Goal: Task Accomplishment & Management: Use online tool/utility

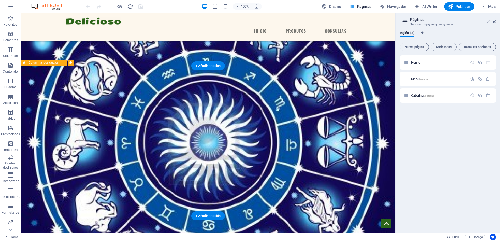
scroll to position [324, 0]
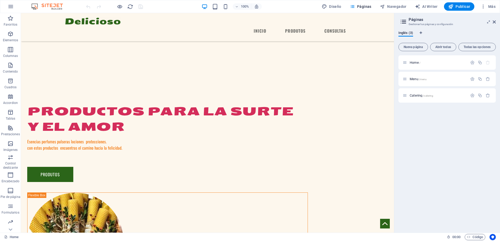
drag, startPoint x: 395, startPoint y: 89, endPoint x: 393, endPoint y: 112, distance: 22.9
click at [393, 112] on div "Home Favoritos Elementos Columnas Contenido Cuadros Accordion Tablas Prestacion…" at bounding box center [250, 123] width 500 height 220
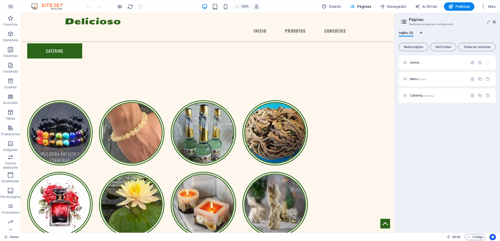
scroll to position [809, 0]
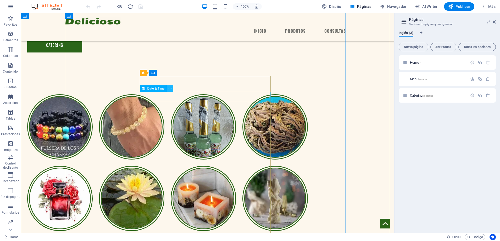
click at [170, 88] on icon at bounding box center [169, 88] width 3 height 5
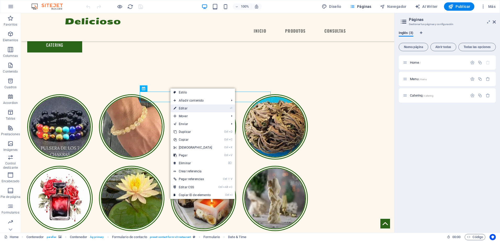
click at [179, 109] on link "⏎ Editar" at bounding box center [192, 109] width 45 height 8
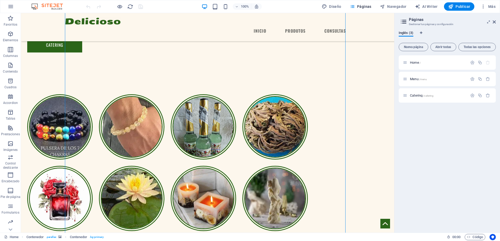
click at [449, 170] on div "Home / Menu /menu Catering /catering" at bounding box center [446, 141] width 97 height 173
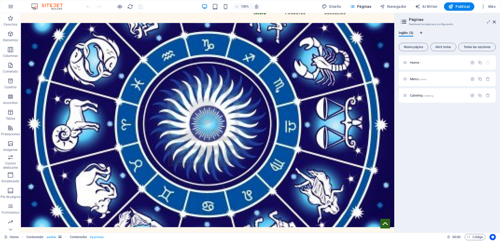
scroll to position [0, 0]
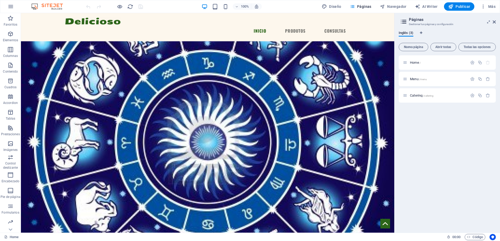
drag, startPoint x: 393, startPoint y: 175, endPoint x: 415, endPoint y: 14, distance: 162.0
drag, startPoint x: 502, startPoint y: 190, endPoint x: 376, endPoint y: 67, distance: 175.4
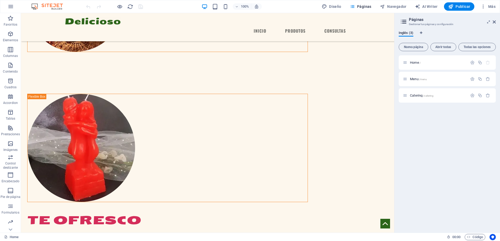
scroll to position [567, 0]
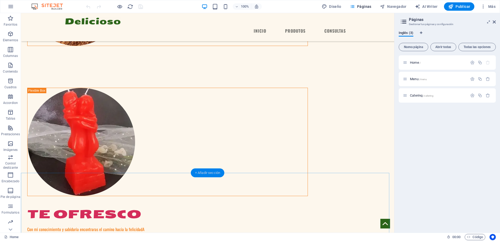
click at [212, 173] on div "+ Añadir sección" at bounding box center [207, 173] width 33 height 9
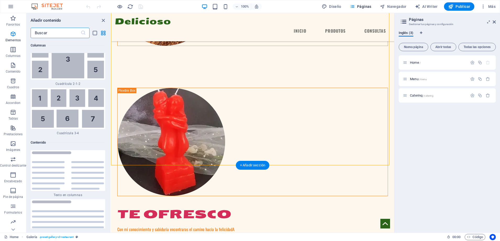
scroll to position [1690, 0]
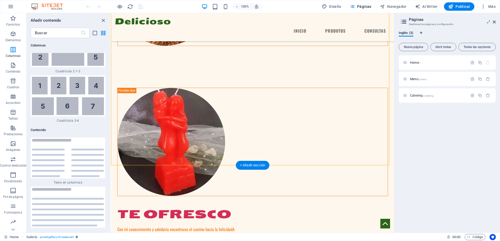
drag, startPoint x: 323, startPoint y: 186, endPoint x: 129, endPoint y: 198, distance: 193.9
click at [13, 34] on icon "button" at bounding box center [13, 34] width 6 height 6
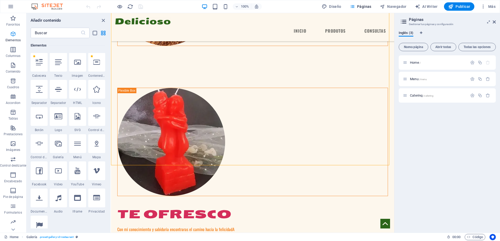
scroll to position [99, 0]
click at [61, 78] on div "1 Star Cabecera 1 Star Texto 1 Star Imagen 1 Star Contenedor 1 Star Separador 1…" at bounding box center [68, 147] width 75 height 188
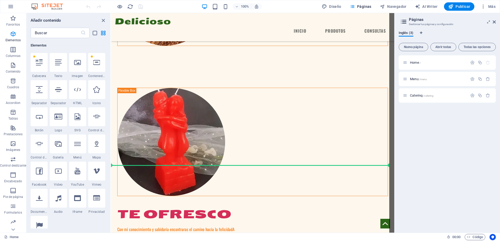
select select "%"
select select "px"
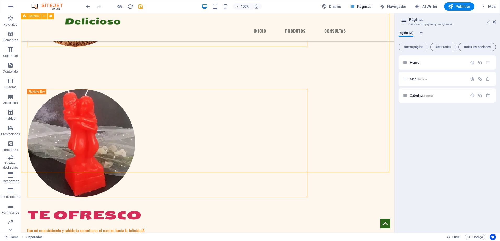
scroll to position [567, 0]
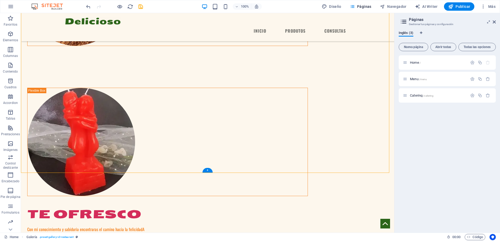
drag, startPoint x: 146, startPoint y: 158, endPoint x: 173, endPoint y: 171, distance: 29.3
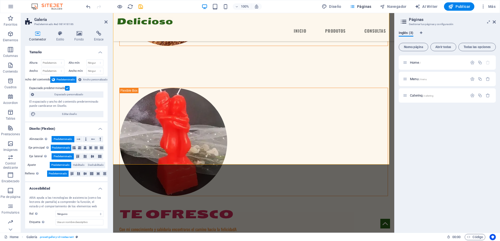
scroll to position [566, 0]
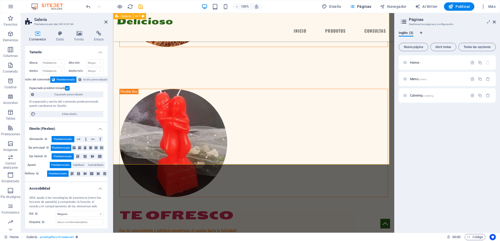
click at [499, 162] on html "dalias esperitismo Home Favoritos Elementos Columnas Contenido Cuadros Accordio…" at bounding box center [250, 120] width 500 height 241
click at [8, 39] on p "Elementos" at bounding box center [10, 40] width 15 height 4
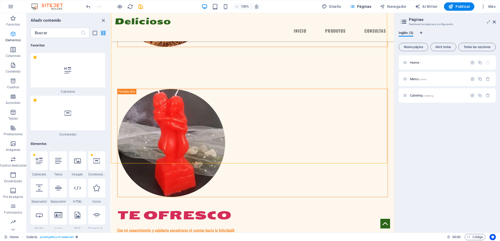
scroll to position [567, 0]
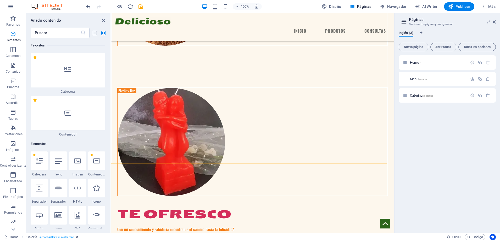
click at [8, 39] on p "Elementos" at bounding box center [12, 40] width 15 height 4
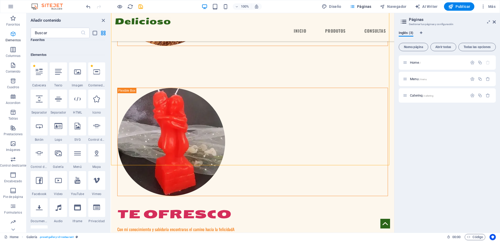
scroll to position [99, 0]
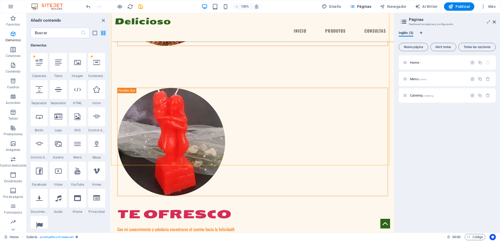
drag, startPoint x: 582, startPoint y: 240, endPoint x: 391, endPoint y: 143, distance: 214.2
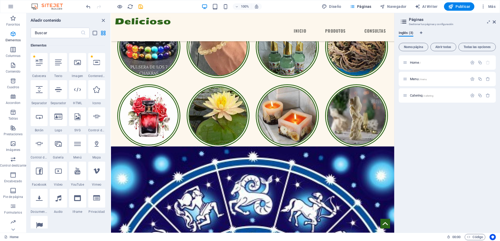
scroll to position [567, 0]
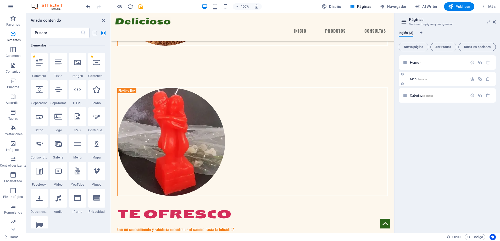
drag, startPoint x: 395, startPoint y: 137, endPoint x: 491, endPoint y: 83, distance: 110.2
click at [491, 83] on div "Inglés (3) Nueva página Abrir todas Todas las opciones Home / Menu /menu Cateri…" at bounding box center [446, 130] width 105 height 206
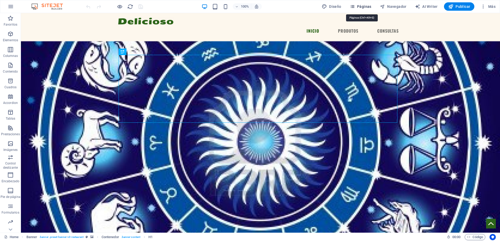
click at [352, 8] on icon "button" at bounding box center [351, 6] width 5 height 5
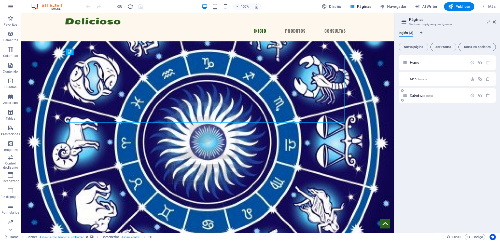
click at [417, 95] on span "Catering /catering" at bounding box center [422, 96] width 24 height 4
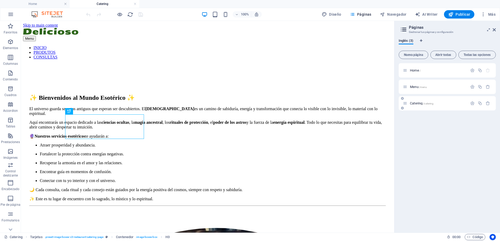
scroll to position [430, 0]
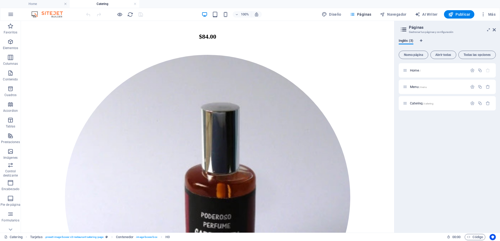
drag, startPoint x: 392, startPoint y: 74, endPoint x: 434, endPoint y: 201, distance: 134.1
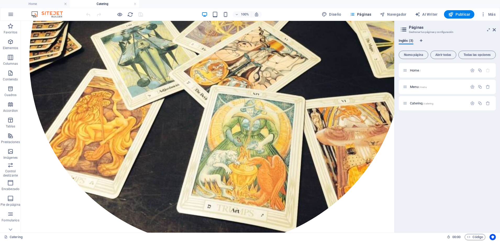
scroll to position [369, 0]
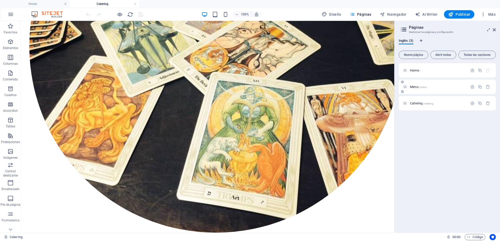
click at [410, 89] on div "Menu /menu" at bounding box center [435, 87] width 65 height 6
click at [416, 85] on span "Menu /menu" at bounding box center [418, 87] width 17 height 4
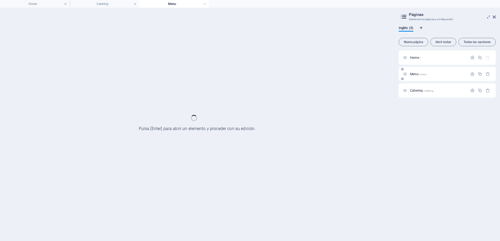
scroll to position [0, 0]
click at [416, 85] on div "Catering /catering" at bounding box center [446, 90] width 97 height 14
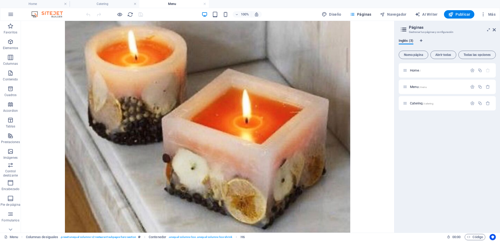
scroll to position [652, 0]
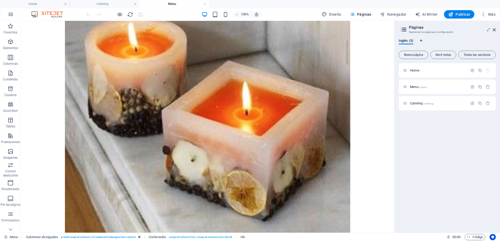
drag, startPoint x: 391, startPoint y: 57, endPoint x: 427, endPoint y: 182, distance: 129.9
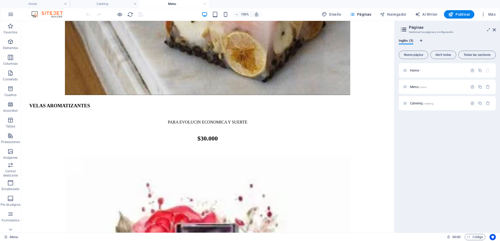
scroll to position [794, 0]
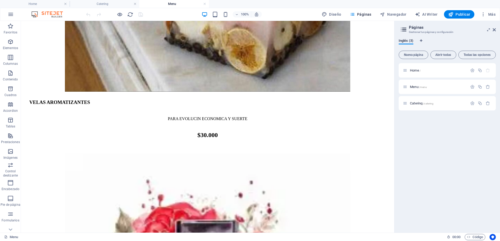
drag, startPoint x: 392, startPoint y: 155, endPoint x: 419, endPoint y: 199, distance: 51.7
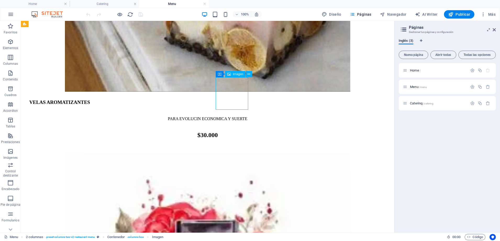
select select "%"
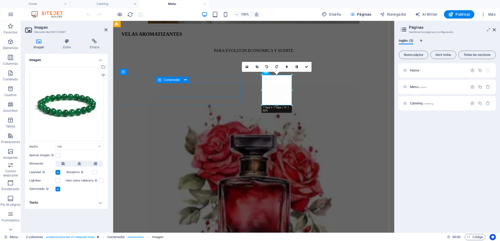
scroll to position [782, 0]
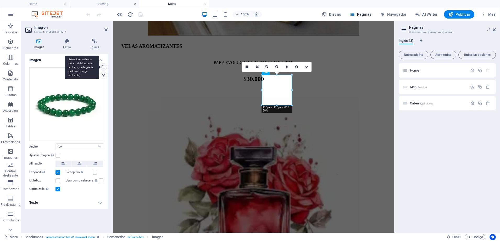
click at [103, 69] on div "Selecciona archivos del administrador de archivos, de la galería de fotos o car…" at bounding box center [103, 68] width 8 height 8
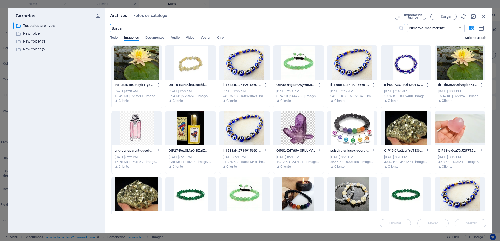
scroll to position [779, 0]
drag, startPoint x: 484, startPoint y: 70, endPoint x: 486, endPoint y: 59, distance: 11.0
click at [486, 59] on div "Arrastra archivos aquí para cargarlos de inmediato th1-up3KTnGct2yiTI1yexZOgw.j…" at bounding box center [298, 130] width 376 height 169
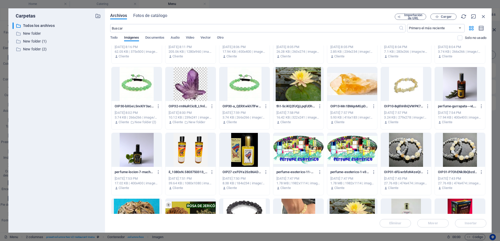
scroll to position [245, 0]
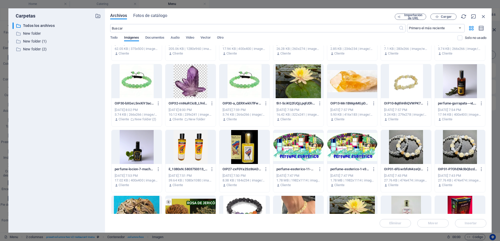
drag, startPoint x: 488, startPoint y: 126, endPoint x: 486, endPoint y: 145, distance: 18.7
click at [486, 145] on div "Archivos Fotos de catálogo Importación de URL Cargar ​ Primero el más reciente …" at bounding box center [298, 120] width 386 height 225
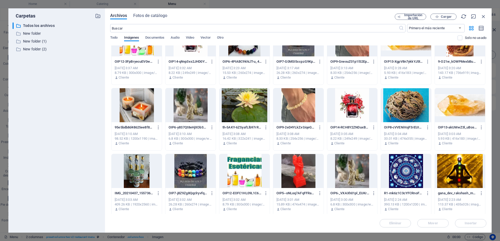
scroll to position [817, 0]
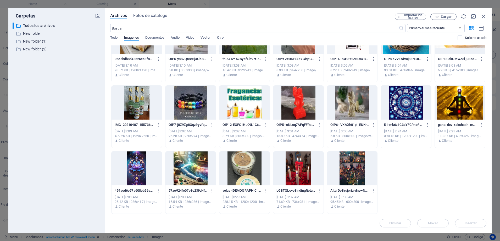
click at [136, 103] on div at bounding box center [136, 103] width 50 height 34
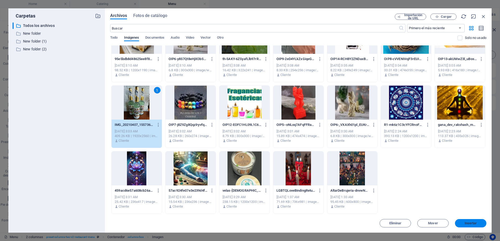
click at [471, 227] on button "Insertar" at bounding box center [470, 223] width 31 height 8
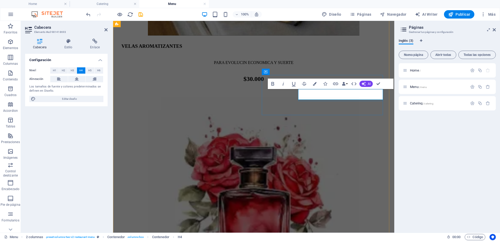
drag, startPoint x: 361, startPoint y: 98, endPoint x: 320, endPoint y: 98, distance: 40.8
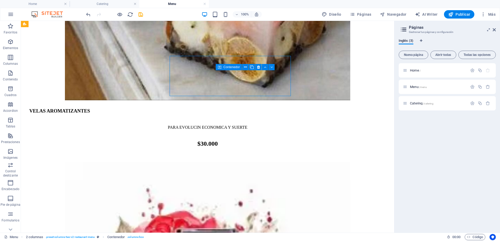
scroll to position [801, 0]
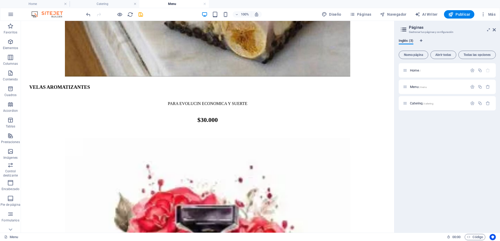
scroll to position [804, 0]
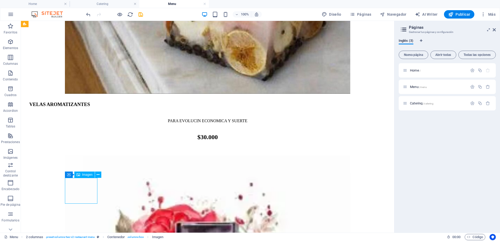
select select "%"
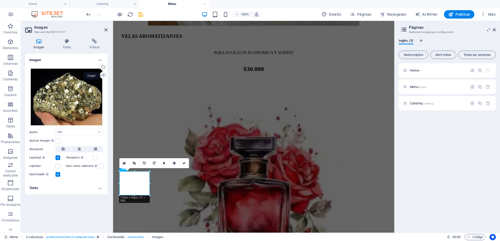
click at [104, 73] on div "Cargar" at bounding box center [103, 76] width 8 height 8
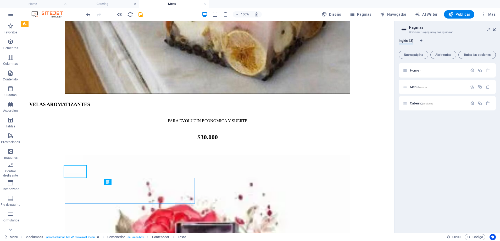
scroll to position [804, 0]
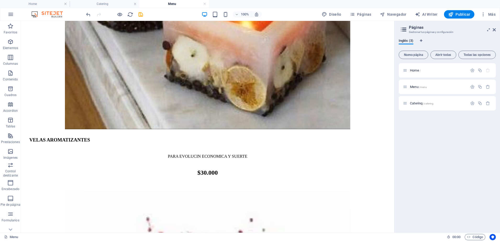
scroll to position [763, 0]
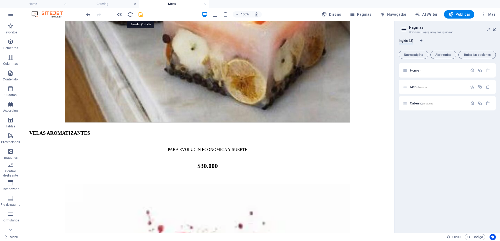
click at [140, 14] on icon "save" at bounding box center [141, 15] width 6 height 6
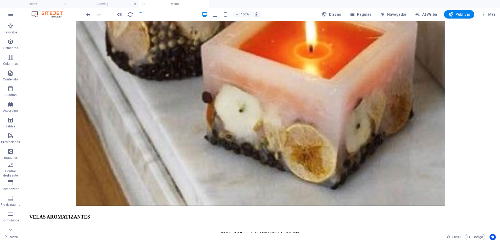
click at [140, 14] on div at bounding box center [114, 14] width 59 height 8
